Goal: Task Accomplishment & Management: Complete application form

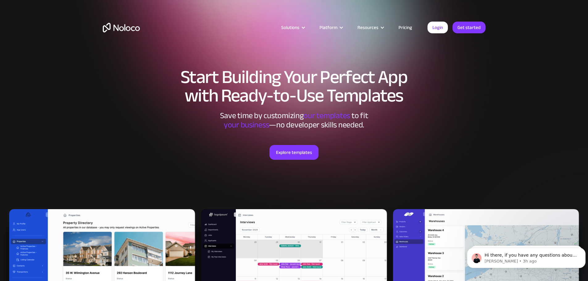
click at [131, 27] on img "home" at bounding box center [121, 28] width 37 height 10
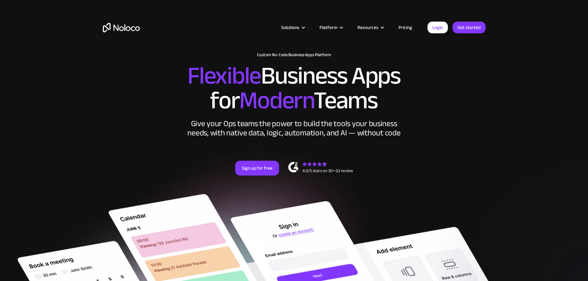
click at [408, 29] on link "Pricing" at bounding box center [405, 27] width 29 height 8
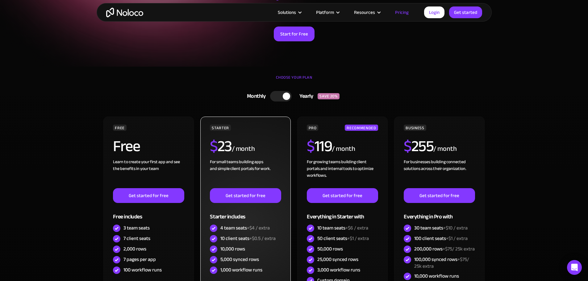
scroll to position [185, 0]
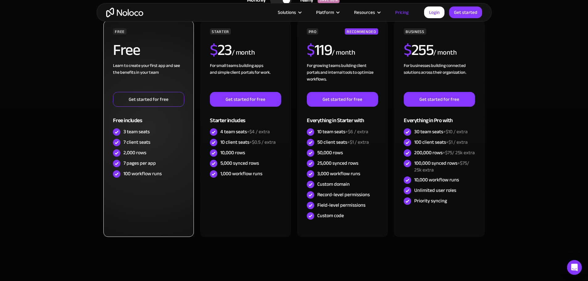
click at [164, 98] on link "Get started for free" at bounding box center [148, 99] width 71 height 15
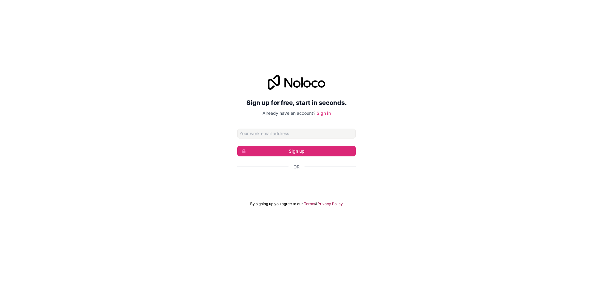
click at [287, 135] on input "Email address" at bounding box center [296, 134] width 119 height 10
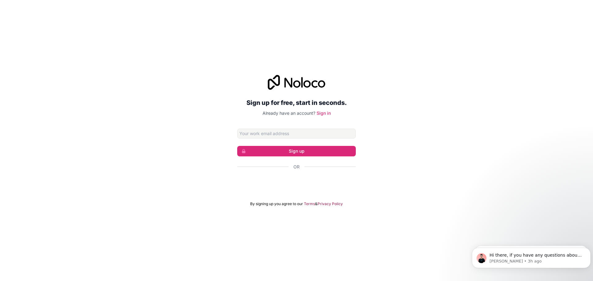
type input "info@schoonheidsacademie.nl"
click at [284, 151] on button "Sign up" at bounding box center [296, 151] width 119 height 10
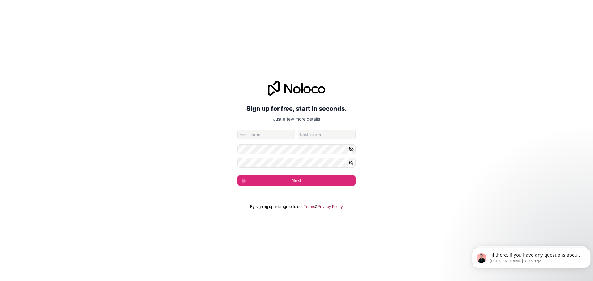
click at [262, 135] on input "given-name" at bounding box center [266, 135] width 58 height 10
type input "Arash"
type input "Assadian"
click at [353, 161] on icon "button" at bounding box center [351, 163] width 6 height 6
click at [301, 180] on button "Next" at bounding box center [296, 180] width 119 height 10
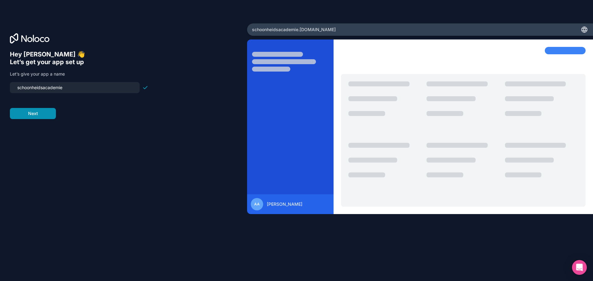
click at [46, 116] on button "Next" at bounding box center [33, 113] width 46 height 11
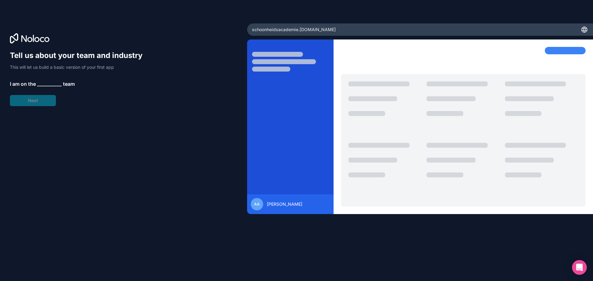
click at [51, 85] on span "__________" at bounding box center [49, 83] width 25 height 7
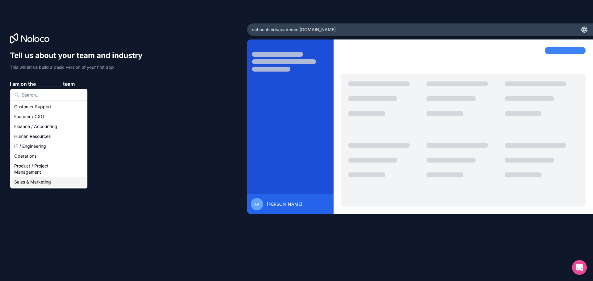
click at [40, 181] on div "Sales & Marketing" at bounding box center [49, 182] width 74 height 10
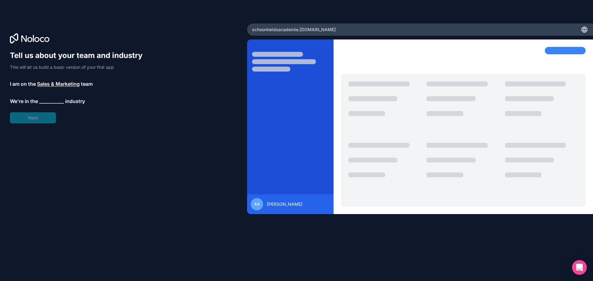
click at [54, 104] on span "__________" at bounding box center [51, 101] width 25 height 7
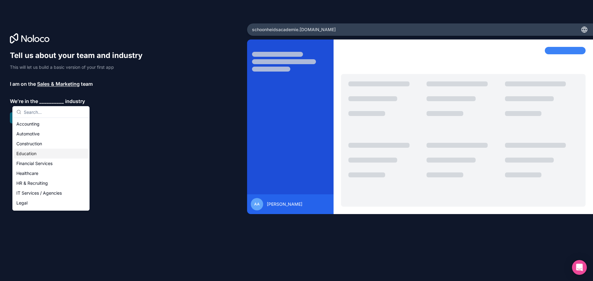
click at [39, 154] on div "Education" at bounding box center [51, 154] width 74 height 10
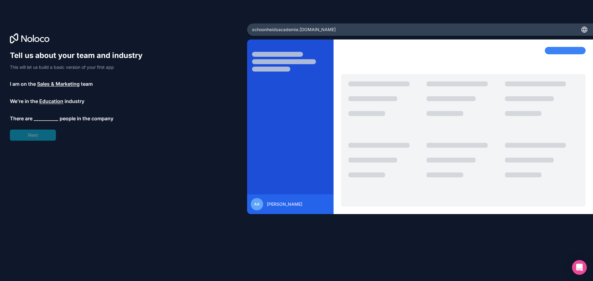
click at [52, 119] on span "__________" at bounding box center [46, 118] width 25 height 7
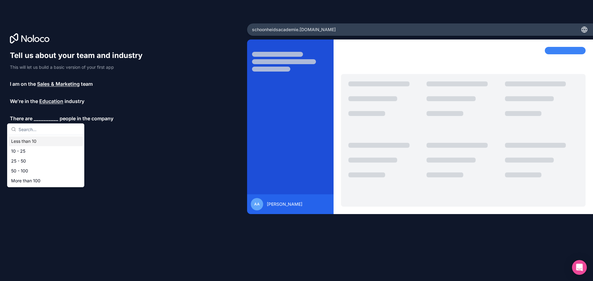
click at [43, 139] on div "Less than 10" at bounding box center [46, 141] width 74 height 10
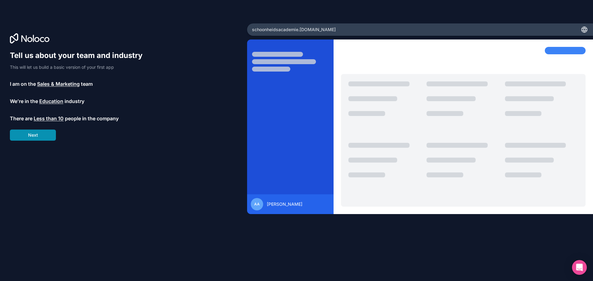
click at [43, 130] on button "Next" at bounding box center [33, 135] width 46 height 11
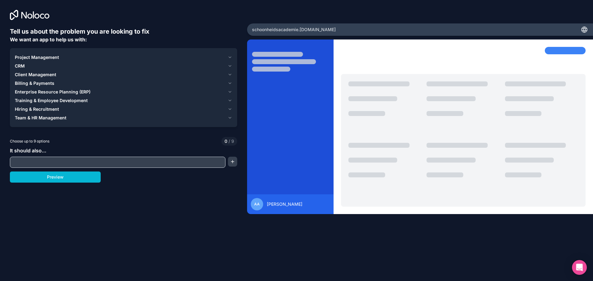
click at [40, 74] on span "Client Management" at bounding box center [35, 75] width 41 height 6
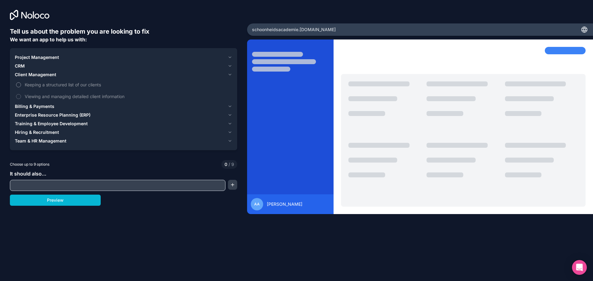
click at [34, 85] on span "Keeping a structured list of our clients" at bounding box center [128, 85] width 206 height 6
click at [21, 85] on button "Keeping a structured list of our clients" at bounding box center [18, 84] width 5 height 5
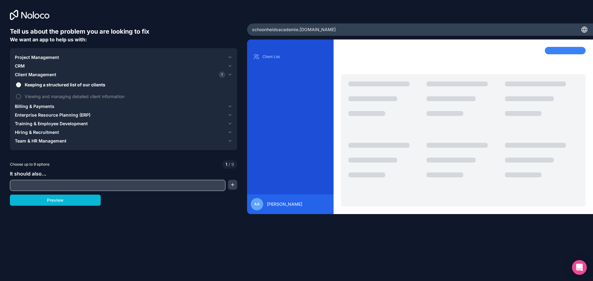
click at [27, 95] on span "Viewing and managing detailed client information" at bounding box center [128, 96] width 206 height 6
click at [21, 95] on button "Viewing and managing detailed client information" at bounding box center [18, 96] width 5 height 5
click at [31, 66] on div "CRM" at bounding box center [120, 66] width 210 height 6
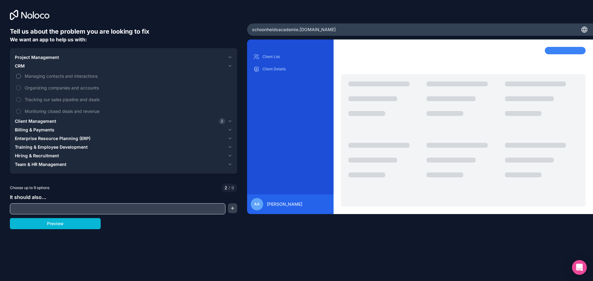
click at [37, 74] on span "Managing contacts and interactions" at bounding box center [128, 76] width 206 height 6
click at [21, 74] on button "Managing contacts and interactions" at bounding box center [18, 76] width 5 height 5
click at [35, 89] on span "Organizing companies and accounts" at bounding box center [128, 88] width 206 height 6
click at [21, 89] on button "Organizing companies and accounts" at bounding box center [18, 88] width 5 height 5
click at [33, 59] on span "Project Management" at bounding box center [37, 57] width 44 height 6
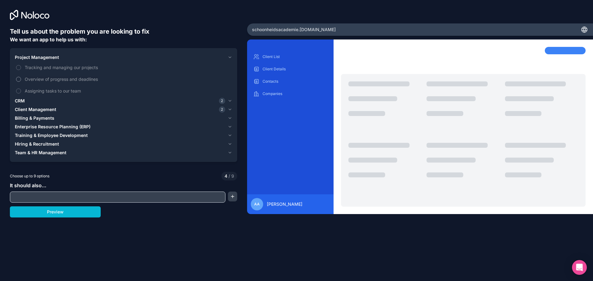
click at [34, 80] on span "Overview of progress and deadlines" at bounding box center [128, 79] width 206 height 6
click at [21, 80] on button "Overview of progress and deadlines" at bounding box center [18, 79] width 5 height 5
drag, startPoint x: 42, startPoint y: 66, endPoint x: 42, endPoint y: 72, distance: 6.2
click at [42, 66] on span "Tracking and managing our projects" at bounding box center [128, 67] width 206 height 6
click at [21, 66] on button "Tracking and managing our projects" at bounding box center [18, 67] width 5 height 5
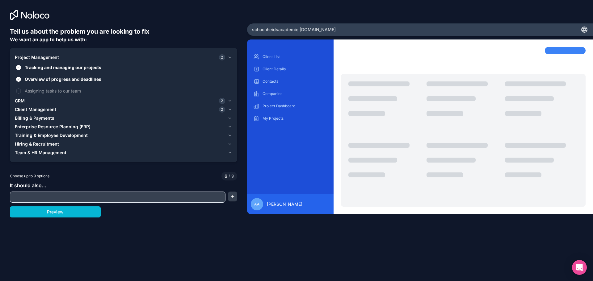
click at [55, 124] on span "Enterprise Resource Planning (ERP)" at bounding box center [53, 127] width 76 height 6
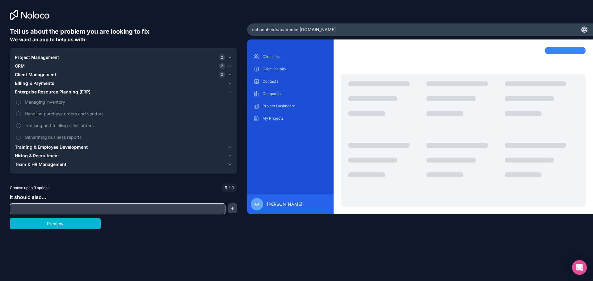
click at [49, 145] on span "Training & Employee Development" at bounding box center [51, 147] width 73 height 6
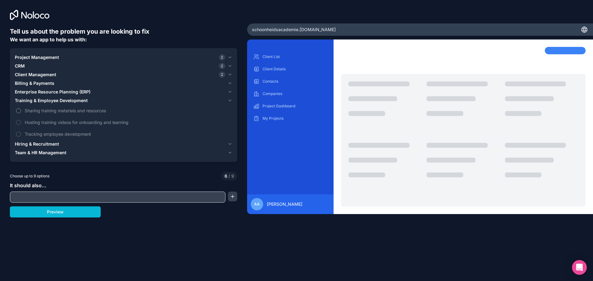
click at [51, 111] on span "Sharing training materials and resources" at bounding box center [128, 110] width 206 height 6
click at [21, 111] on button "Sharing training materials and resources" at bounding box center [18, 110] width 5 height 5
click at [55, 123] on span "Hosting training videos for onboarding and learning" at bounding box center [128, 122] width 206 height 6
click at [21, 123] on button "Hosting training videos for onboarding and learning" at bounding box center [18, 122] width 5 height 5
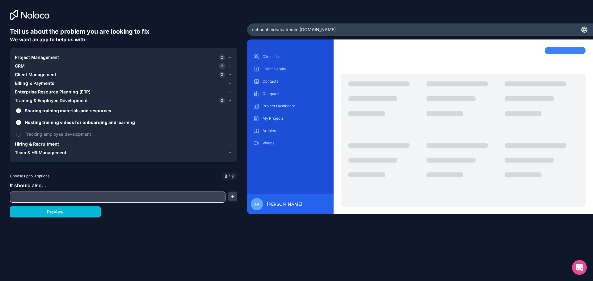
click at [55, 198] on input "text" at bounding box center [117, 197] width 212 height 9
type input "Student portal and school management"
click at [63, 209] on button "Preview" at bounding box center [55, 212] width 91 height 11
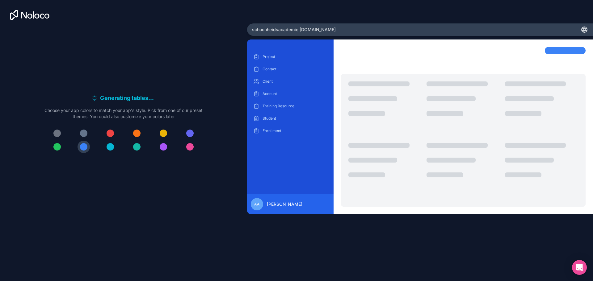
click at [188, 134] on div at bounding box center [189, 133] width 7 height 7
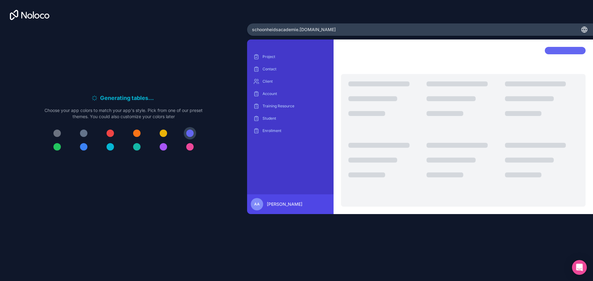
click at [85, 146] on div at bounding box center [83, 146] width 7 height 7
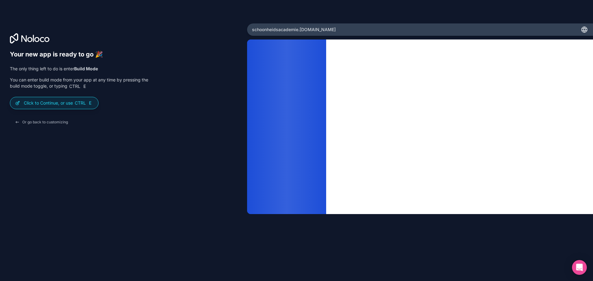
click at [142, 117] on div "Or go back to customizing" at bounding box center [79, 122] width 138 height 11
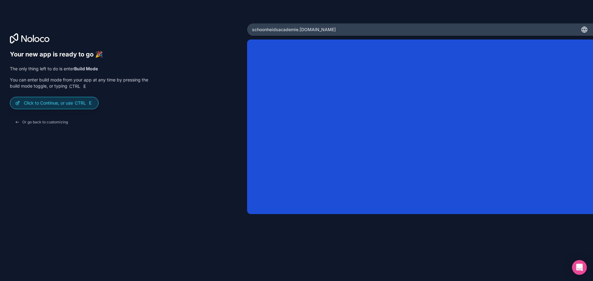
click at [84, 103] on span "Ctrl" at bounding box center [80, 103] width 12 height 6
